Goal: Find specific page/section: Find specific page/section

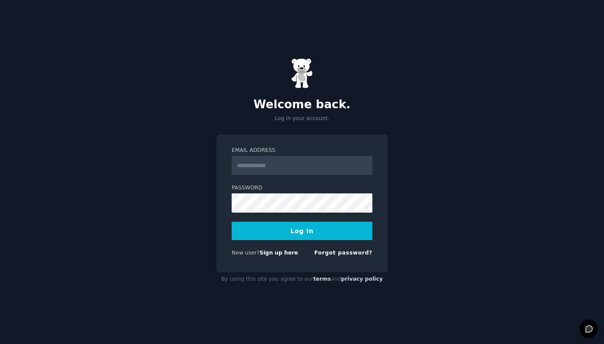
click at [264, 159] on input "Email Address" at bounding box center [302, 165] width 141 height 19
type input "**********"
click at [305, 230] on button "Log In" at bounding box center [302, 231] width 141 height 18
